Goal: Task Accomplishment & Management: Manage account settings

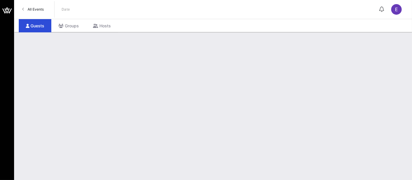
click at [33, 9] on span "All Events" at bounding box center [36, 9] width 16 height 4
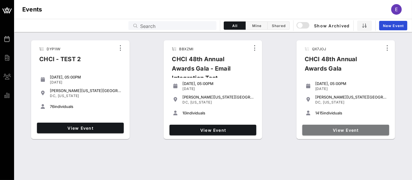
click at [347, 129] on span "View Event" at bounding box center [346, 129] width 82 height 5
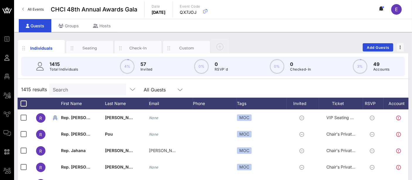
click at [67, 89] on input "Search" at bounding box center [87, 89] width 69 height 8
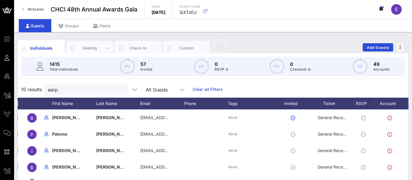
click at [93, 46] on div "Seating" at bounding box center [90, 48] width 26 height 6
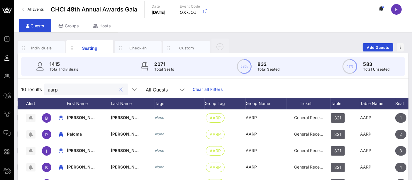
click at [78, 89] on input "aarp" at bounding box center [82, 89] width 69 height 8
click at [73, 92] on input "aarp" at bounding box center [82, 89] width 69 height 8
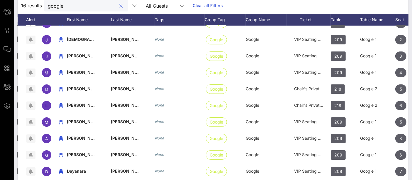
scroll to position [0, 9]
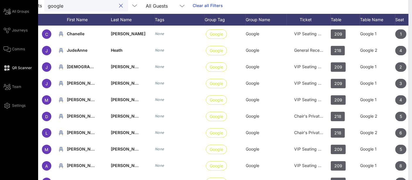
type input "google"
click at [20, 67] on span "QR Scanner" at bounding box center [22, 67] width 20 height 5
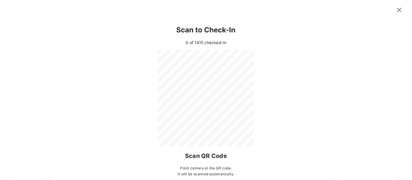
click at [394, 11] on div "Event Builder Guests Floor Plan All Groups Journeys Comms QR Scanner Team Setti…" at bounding box center [206, 61] width 412 height 291
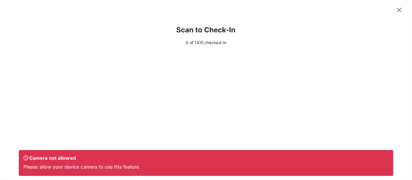
click at [394, 8] on icon at bounding box center [399, 10] width 11 height 11
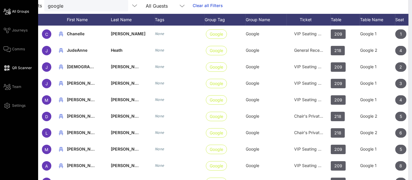
click at [20, 12] on span "All Groups" at bounding box center [20, 11] width 17 height 5
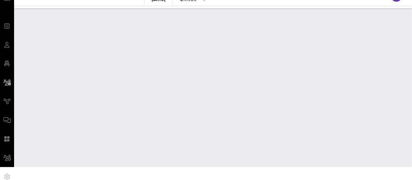
scroll to position [12, 0]
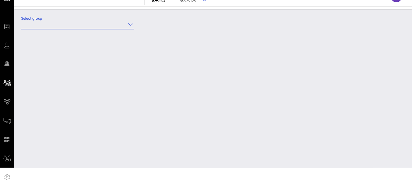
click at [83, 21] on input "Select group" at bounding box center [73, 24] width 105 height 9
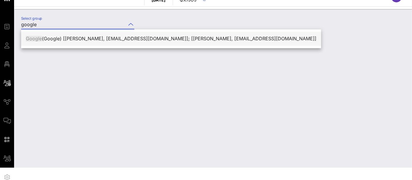
click at [90, 33] on div "Google (Google) [Chanelle Hardy, chanellehr@google.com]; [Hoda Hawa, hhawa@goog…" at bounding box center [171, 38] width 291 height 13
type input "Google (Google) [Chanelle Hardy, chanellehr@google.com]; [Hoda Hawa, hhawa@goog…"
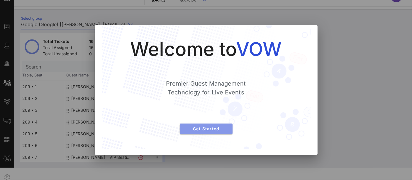
click at [201, 132] on button "Get Started" at bounding box center [206, 128] width 53 height 11
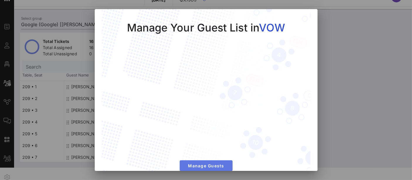
click at [202, 163] on span "Manage Guests" at bounding box center [206, 165] width 43 height 5
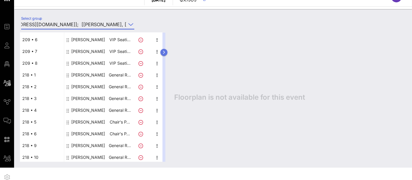
scroll to position [0, 0]
click at [166, 52] on icon "button" at bounding box center [164, 52] width 3 height 4
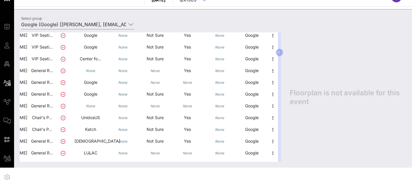
scroll to position [106, 82]
click at [270, 152] on icon "button" at bounding box center [273, 152] width 7 height 7
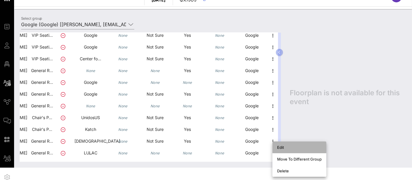
click at [283, 146] on div "Edit" at bounding box center [299, 147] width 45 height 5
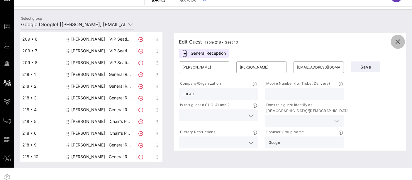
click at [396, 40] on icon "button" at bounding box center [398, 41] width 7 height 7
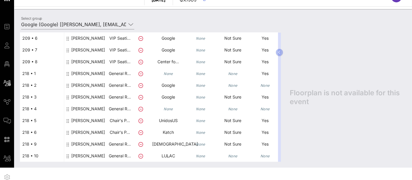
scroll to position [0, 0]
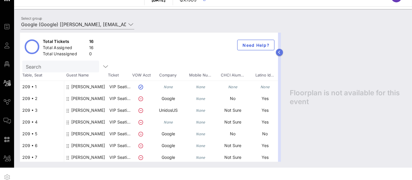
click at [279, 52] on icon "button" at bounding box center [280, 52] width 3 height 4
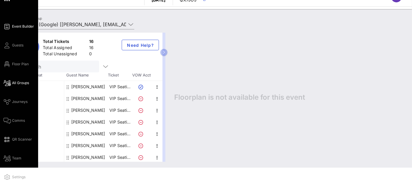
click at [22, 27] on span "Event Builder" at bounding box center [23, 26] width 22 height 5
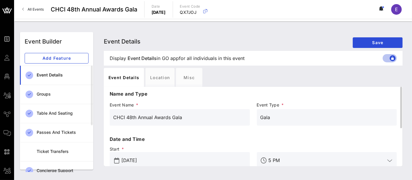
scroll to position [73, 0]
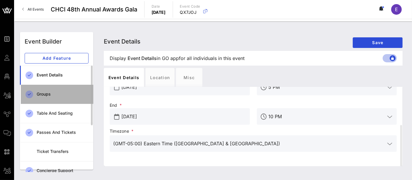
click at [54, 94] on div "Groups" at bounding box center [63, 94] width 52 height 5
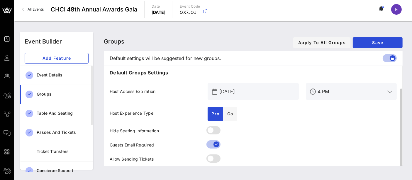
scroll to position [17, 0]
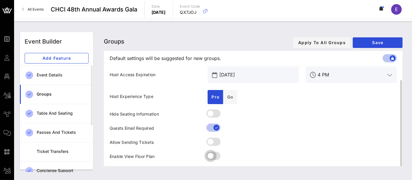
click at [212, 155] on div at bounding box center [211, 156] width 10 height 10
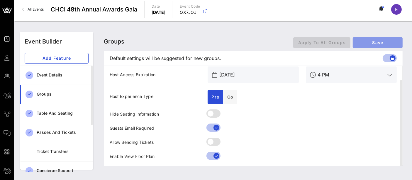
click at [380, 40] on span "Save" at bounding box center [378, 42] width 40 height 5
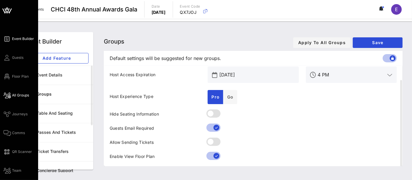
click at [18, 96] on span "All Groups" at bounding box center [20, 94] width 17 height 5
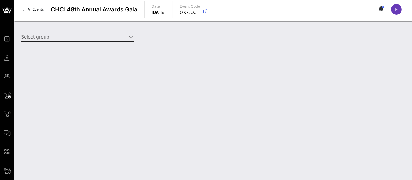
click at [90, 39] on input "Select group" at bounding box center [73, 36] width 105 height 9
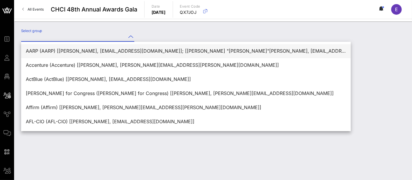
click at [100, 48] on div "AARP (AARP) [Beverly Gilyard, bgilyard@aarp.org]; [Teresa "Isabella"Jones-Frone…" at bounding box center [186, 51] width 320 height 13
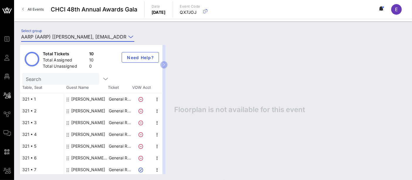
click at [111, 36] on input "AARP (AARP) [Beverly Gilyard, bgilyard@aarp.org]; [Teresa "Isabella"Jones-Frone…" at bounding box center [73, 36] width 105 height 9
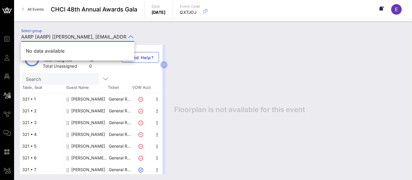
type input "AARP (AARP) [Beverly Gilyard, bgilyard@googaarp.org]; [Teresa "Isabella"Jones-F…"
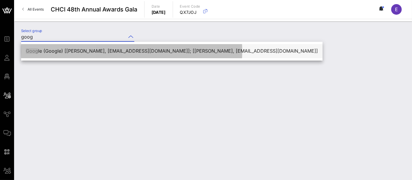
click at [111, 53] on div "Goog le (Google) [Chanelle Hardy, chanellehr@google.com]; [Hoda Hawa, hhawa@goo…" at bounding box center [172, 51] width 292 height 6
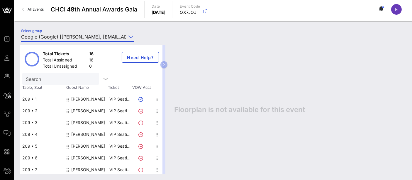
type input "Google (Google) [Chanelle Hardy, chanellehr@google.com]; [Hoda Hawa, hhawa@goog…"
click at [397, 13] on div "E" at bounding box center [396, 9] width 11 height 11
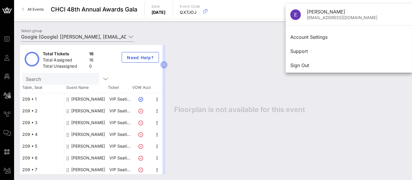
click at [184, 53] on div "Floorplan is not available for this event" at bounding box center [287, 109] width 238 height 129
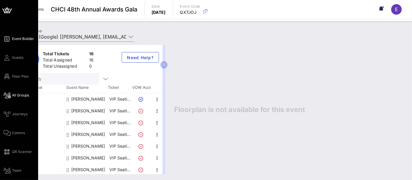
click at [18, 39] on span "Event Builder" at bounding box center [23, 38] width 22 height 5
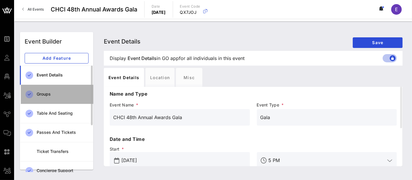
click at [51, 95] on div "Groups" at bounding box center [63, 94] width 52 height 5
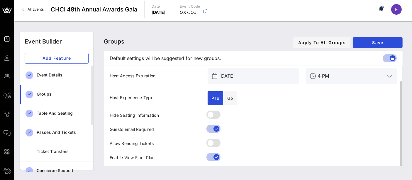
scroll to position [17, 0]
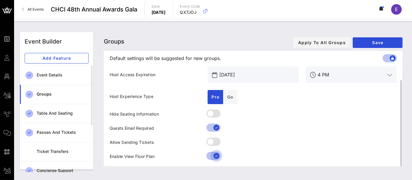
click at [214, 159] on div at bounding box center [217, 156] width 10 height 10
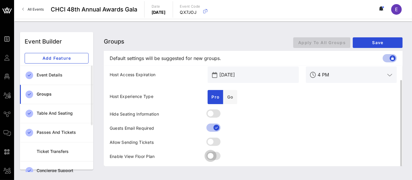
click at [214, 158] on div at bounding box center [211, 156] width 10 height 10
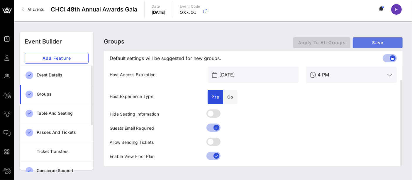
click at [370, 44] on span "Save" at bounding box center [378, 42] width 40 height 5
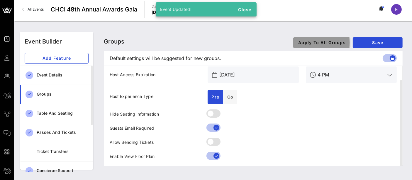
click at [327, 44] on span "Apply To All Groups" at bounding box center [322, 42] width 48 height 5
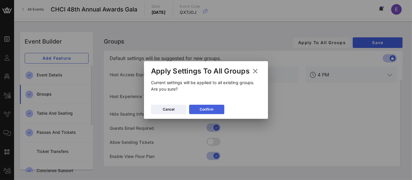
click at [208, 112] on button "Confirm" at bounding box center [206, 108] width 35 height 9
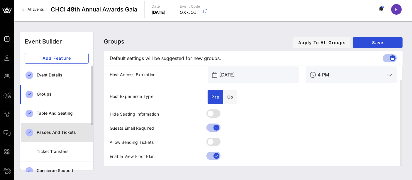
click at [59, 132] on div "Passes and Tickets" at bounding box center [63, 132] width 52 height 5
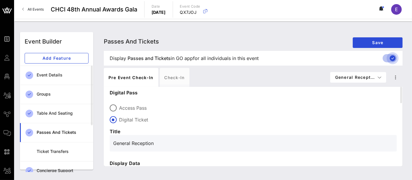
click at [390, 57] on div at bounding box center [393, 58] width 10 height 10
click at [379, 42] on span "Save" at bounding box center [378, 42] width 40 height 5
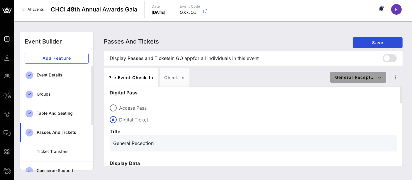
click at [366, 78] on span "General Recept…" at bounding box center [358, 77] width 47 height 5
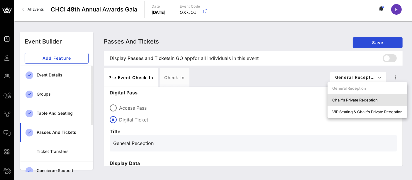
click at [362, 98] on div "Chair's Private Reception" at bounding box center [368, 99] width 70 height 5
type input "Chair's Private Reception and Awards Gala"
type input "#ffffff"
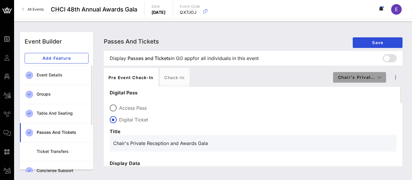
click at [358, 76] on span "Chair's Privat…" at bounding box center [360, 77] width 44 height 5
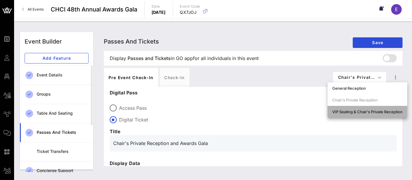
click at [353, 113] on div "VIP Seating & Chair's Private Reception" at bounding box center [368, 111] width 70 height 5
type input "Chair's Private Reception and VIP Awards Gala"
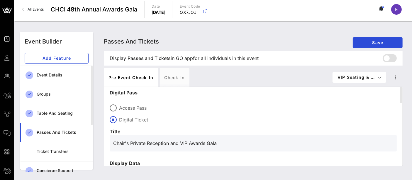
click at [299, 80] on div "Pre Event Check-in Check-in" at bounding box center [218, 77] width 229 height 19
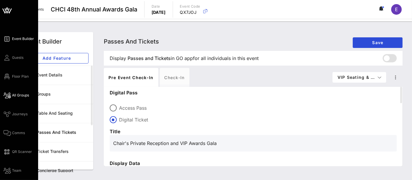
click at [20, 96] on span "All Groups" at bounding box center [20, 94] width 17 height 5
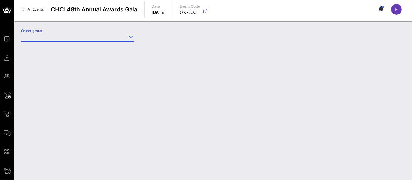
click at [102, 37] on input "Select group" at bounding box center [73, 36] width 105 height 9
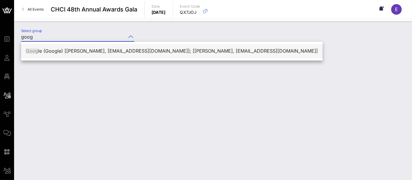
click at [103, 53] on div "Goog le (Google) [Chanelle Hardy, chanellehr@google.com]; [Hoda Hawa, hhawa@goo…" at bounding box center [172, 51] width 292 height 6
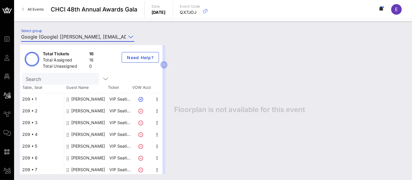
type input "Google (Google) [Chanelle Hardy, chanellehr@google.com]; [Hoda Hawa, hhawa@goog…"
click at [397, 17] on div "All Events CHCI 48th Annual Awards Gala Date Thursday, Sep. 18, 2025 Event Code…" at bounding box center [213, 9] width 398 height 19
click at [396, 10] on span "E" at bounding box center [396, 9] width 3 height 6
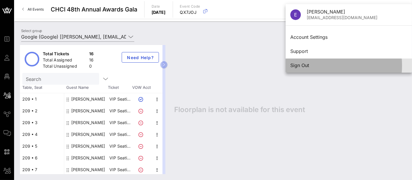
click at [335, 64] on div "Sign Out" at bounding box center [349, 66] width 117 height 6
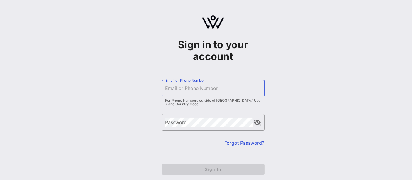
click at [195, 88] on input "Email or Phone Number" at bounding box center [214, 87] width 96 height 9
type input "[EMAIL_ADDRESS][DOMAIN_NAME]"
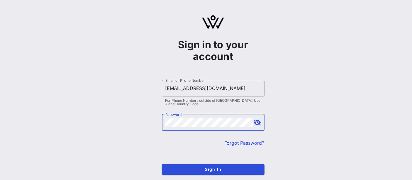
click at [162, 164] on button "Sign In" at bounding box center [213, 169] width 103 height 11
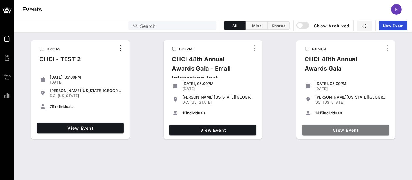
click at [327, 129] on span "View Event" at bounding box center [346, 129] width 82 height 5
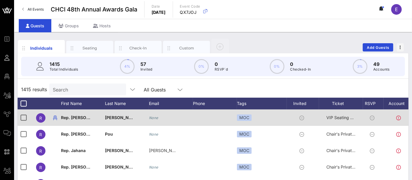
scroll to position [0, 0]
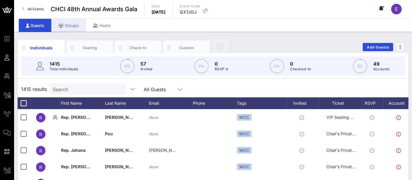
click at [70, 27] on div "Groups" at bounding box center [68, 25] width 35 height 13
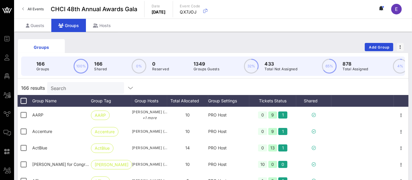
click at [78, 92] on input "Search" at bounding box center [85, 88] width 69 height 8
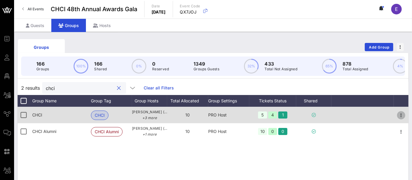
click at [400, 119] on icon "button" at bounding box center [401, 115] width 7 height 7
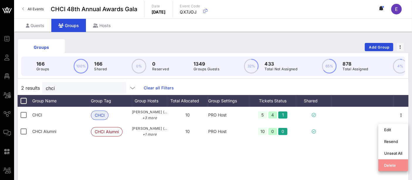
click at [393, 166] on div "Delete" at bounding box center [393, 165] width 18 height 5
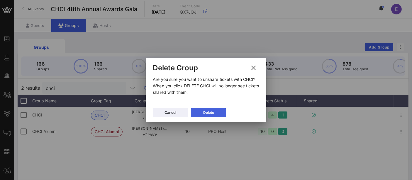
click at [214, 112] on button "Delete" at bounding box center [208, 112] width 35 height 9
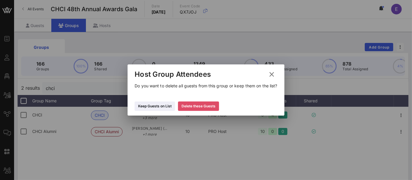
click at [205, 106] on div "Delete these Guests" at bounding box center [199, 106] width 34 height 6
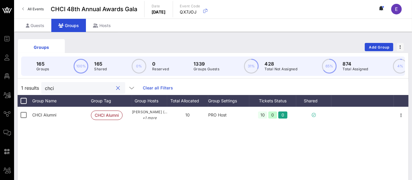
click at [68, 92] on input "chci" at bounding box center [79, 88] width 69 height 8
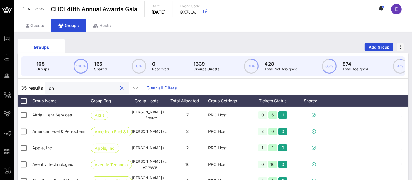
type input "c"
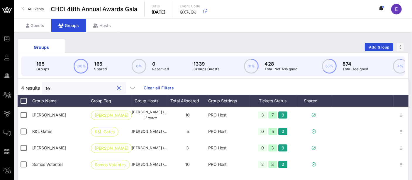
type input "t"
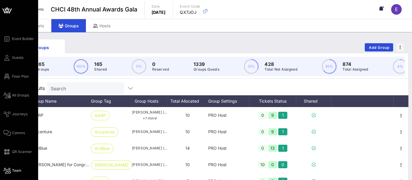
click at [20, 171] on span "Team" at bounding box center [16, 170] width 9 height 5
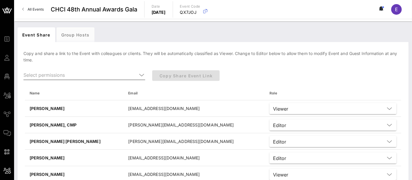
click at [143, 72] on icon at bounding box center [141, 74] width 5 height 7
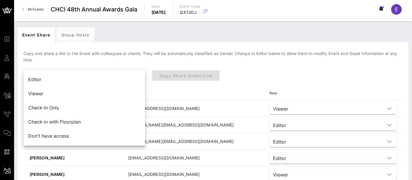
click at [276, 75] on div "Copy Share Event Link" at bounding box center [229, 78] width 161 height 23
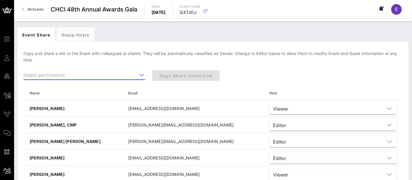
click at [117, 72] on input "text" at bounding box center [80, 74] width 114 height 9
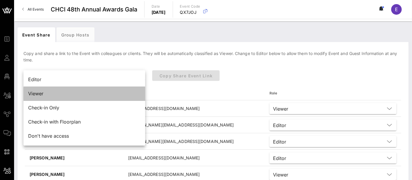
click at [101, 95] on div "Viewer" at bounding box center [84, 94] width 112 height 6
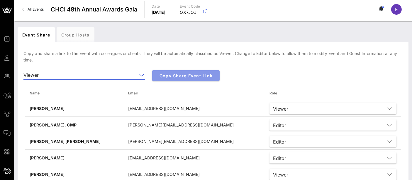
click at [181, 76] on span "Copy Share Event Link" at bounding box center [186, 75] width 58 height 5
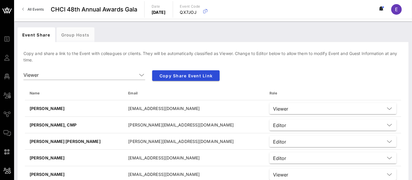
click at [41, 12] on link "All Events" at bounding box center [33, 9] width 28 height 9
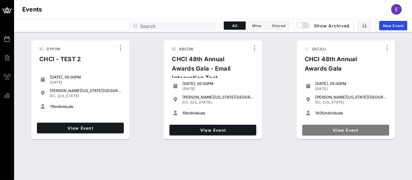
click at [335, 129] on span "View Event" at bounding box center [346, 129] width 82 height 5
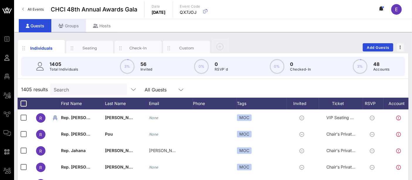
click at [69, 26] on div "Groups" at bounding box center [68, 25] width 35 height 13
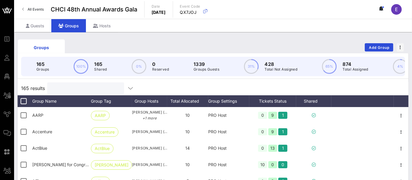
click at [74, 92] on input "text" at bounding box center [85, 88] width 69 height 8
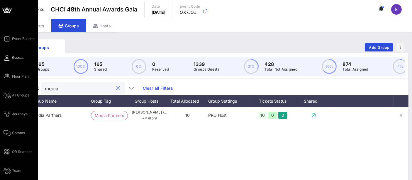
type input "media"
click at [12, 61] on link "Guests" at bounding box center [14, 57] width 20 height 7
click at [20, 76] on span "Floor Plan" at bounding box center [20, 76] width 17 height 5
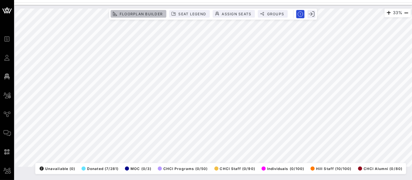
click at [141, 14] on span "Floorplan Builder" at bounding box center [140, 14] width 43 height 4
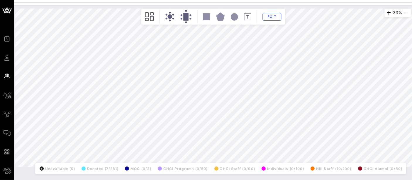
click at [114, 133] on div "33% Floorplan Builder Seat Legend Assign Seats Groups Exit All Reserved Shared …" at bounding box center [213, 88] width 396 height 158
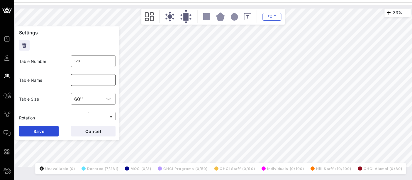
click at [81, 84] on input "text" at bounding box center [94, 79] width 38 height 9
type input "HOLD for MD (per EM)"
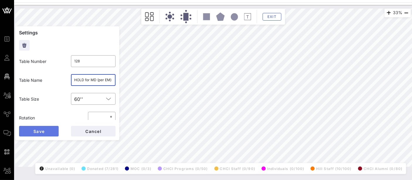
scroll to position [0, 0]
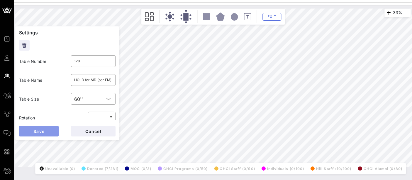
click at [40, 130] on span "Save" at bounding box center [38, 131] width 11 height 5
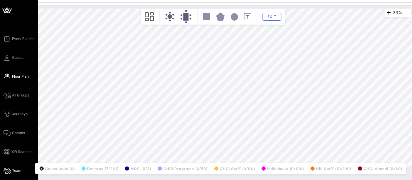
click at [18, 171] on span "Team" at bounding box center [16, 170] width 9 height 5
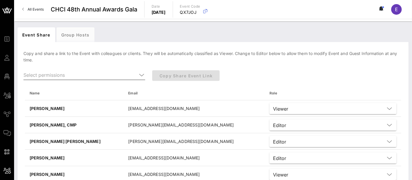
click at [137, 75] on div at bounding box center [141, 74] width 8 height 7
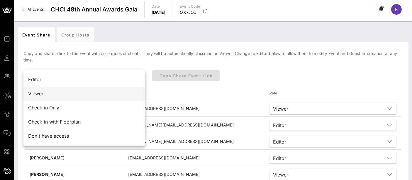
click at [91, 97] on div "Viewer" at bounding box center [84, 93] width 112 height 13
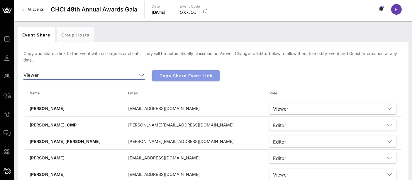
click at [192, 76] on span "Copy Share Event Link" at bounding box center [186, 75] width 58 height 5
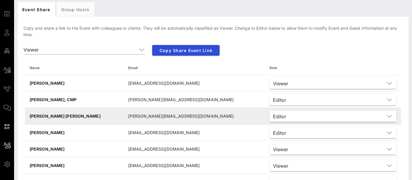
scroll to position [26, 0]
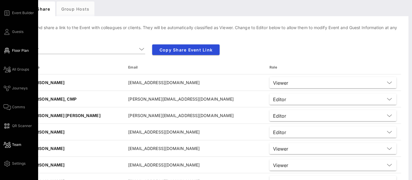
click at [20, 50] on span "Floor Plan" at bounding box center [20, 50] width 17 height 5
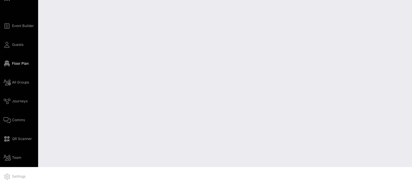
scroll to position [12, 0]
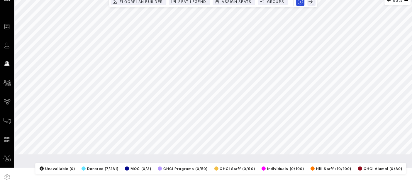
click at [55, 154] on div "83% Floorplan Builder Seat Legend Assign Seats Groups Exit All Reserved Shared …" at bounding box center [213, 75] width 396 height 158
click at [58, 167] on html "Event Builder Guests Floor Plan All Groups Journeys Comms QR Scanner Team Setti…" at bounding box center [206, 78] width 412 height 180
click at [27, 156] on div "83% Floorplan Builder Seat Legend Assign Seats Groups Exit All Reserved Shared …" at bounding box center [213, 75] width 403 height 165
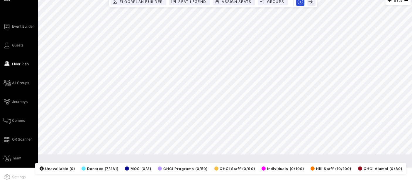
drag, startPoint x: 11, startPoint y: 44, endPoint x: 32, endPoint y: 48, distance: 21.2
click at [11, 44] on link "Guests" at bounding box center [14, 45] width 20 height 7
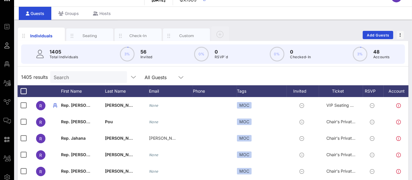
click at [84, 51] on div "1405 Total Individuals 3% 56 Invited 0% 0 RSVP`d 0% 0 Checked-In 3% 48 Accounts" at bounding box center [213, 53] width 384 height 19
click at [86, 76] on input "text" at bounding box center [88, 77] width 69 height 8
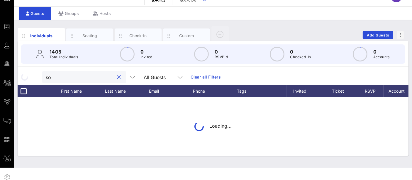
type input "s"
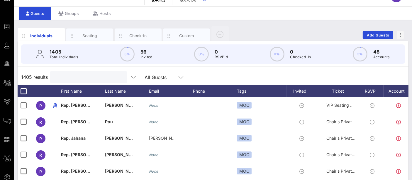
click at [73, 77] on input "text" at bounding box center [88, 77] width 69 height 8
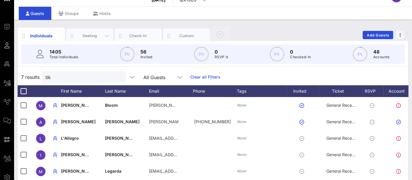
click at [92, 34] on div "Seating" at bounding box center [90, 36] width 26 height 6
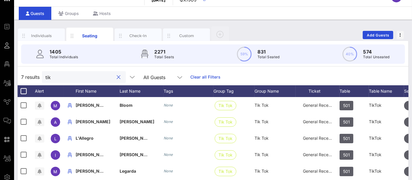
click at [81, 77] on input "tik" at bounding box center [79, 77] width 69 height 8
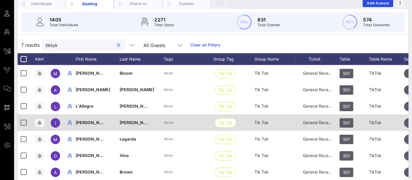
scroll to position [44, 0]
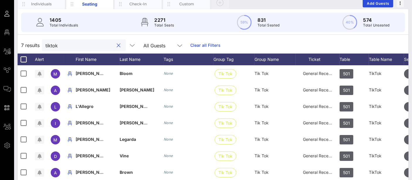
type input "tiktok"
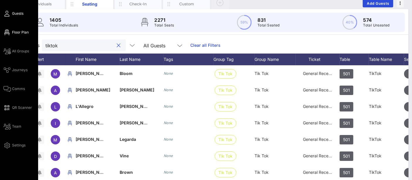
click at [18, 33] on span "Floor Plan" at bounding box center [20, 32] width 17 height 5
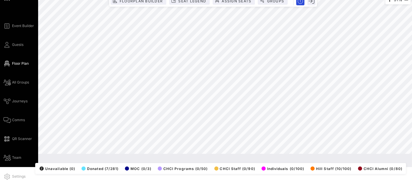
scroll to position [12, 0]
